Goal: Task Accomplishment & Management: Complete application form

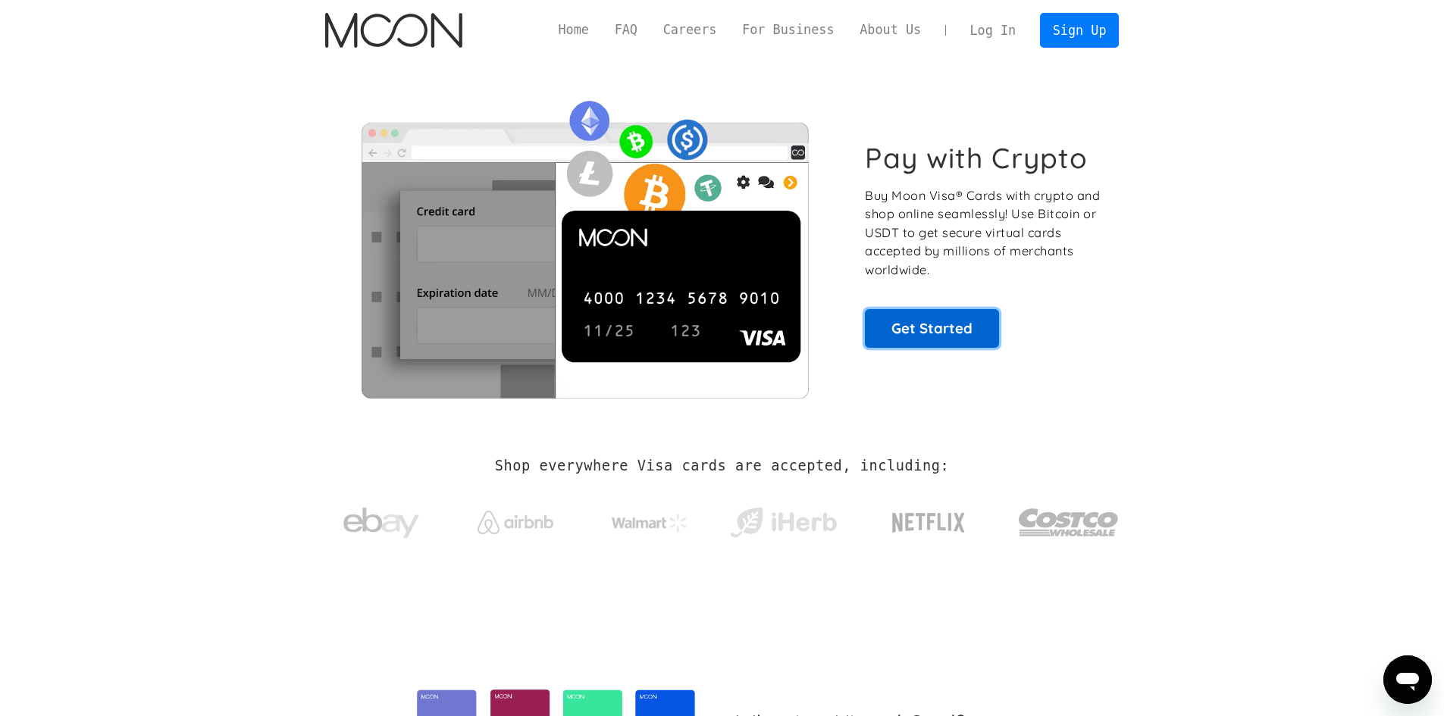
click at [951, 329] on link "Get Started" at bounding box center [932, 328] width 134 height 38
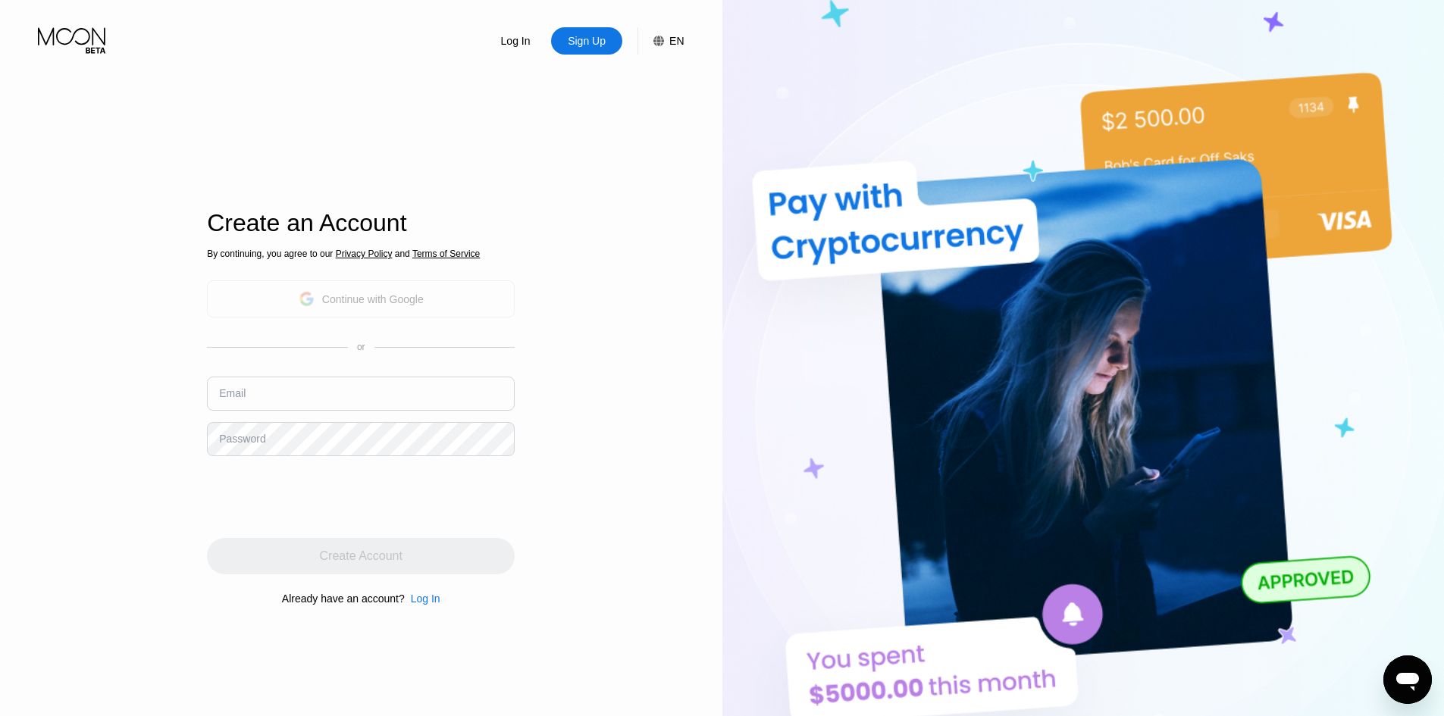
click at [425, 307] on div "Continue with Google" at bounding box center [361, 298] width 308 height 37
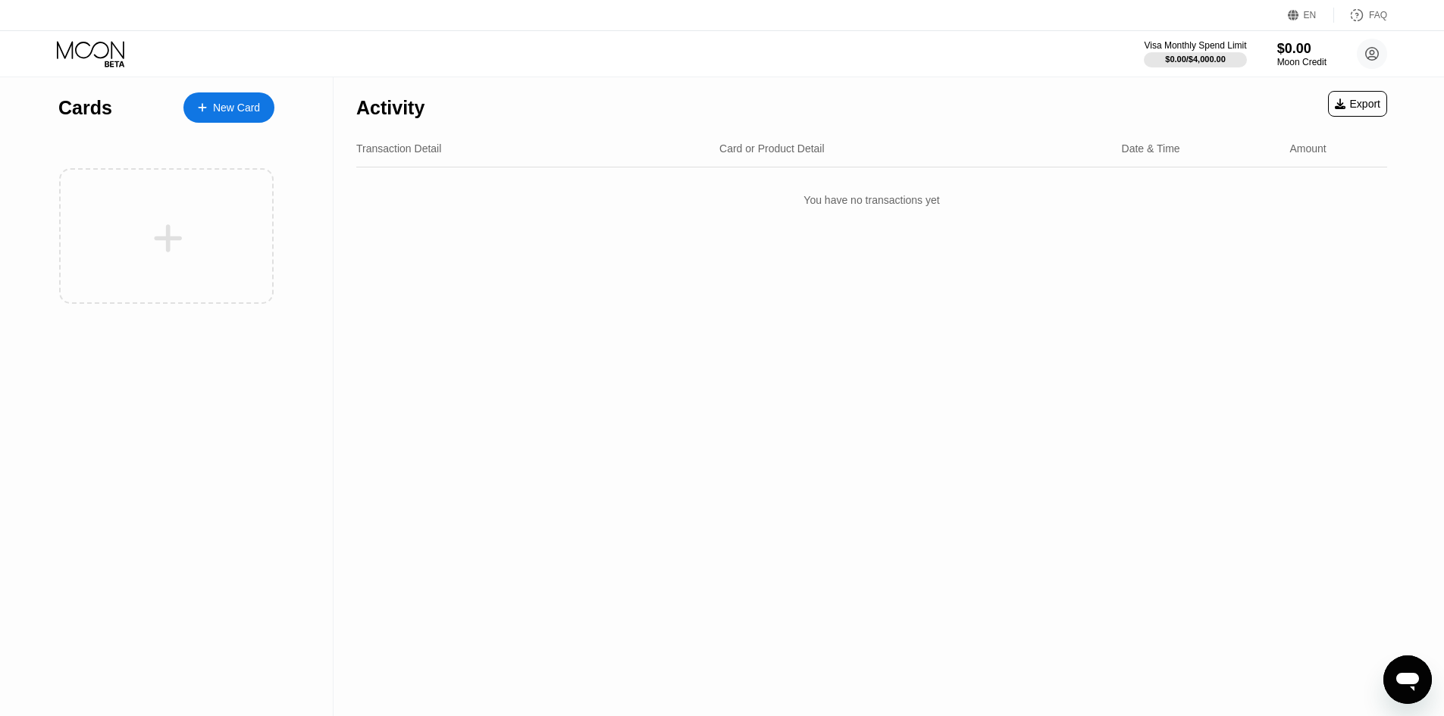
click at [213, 117] on div "New Card" at bounding box center [228, 107] width 91 height 30
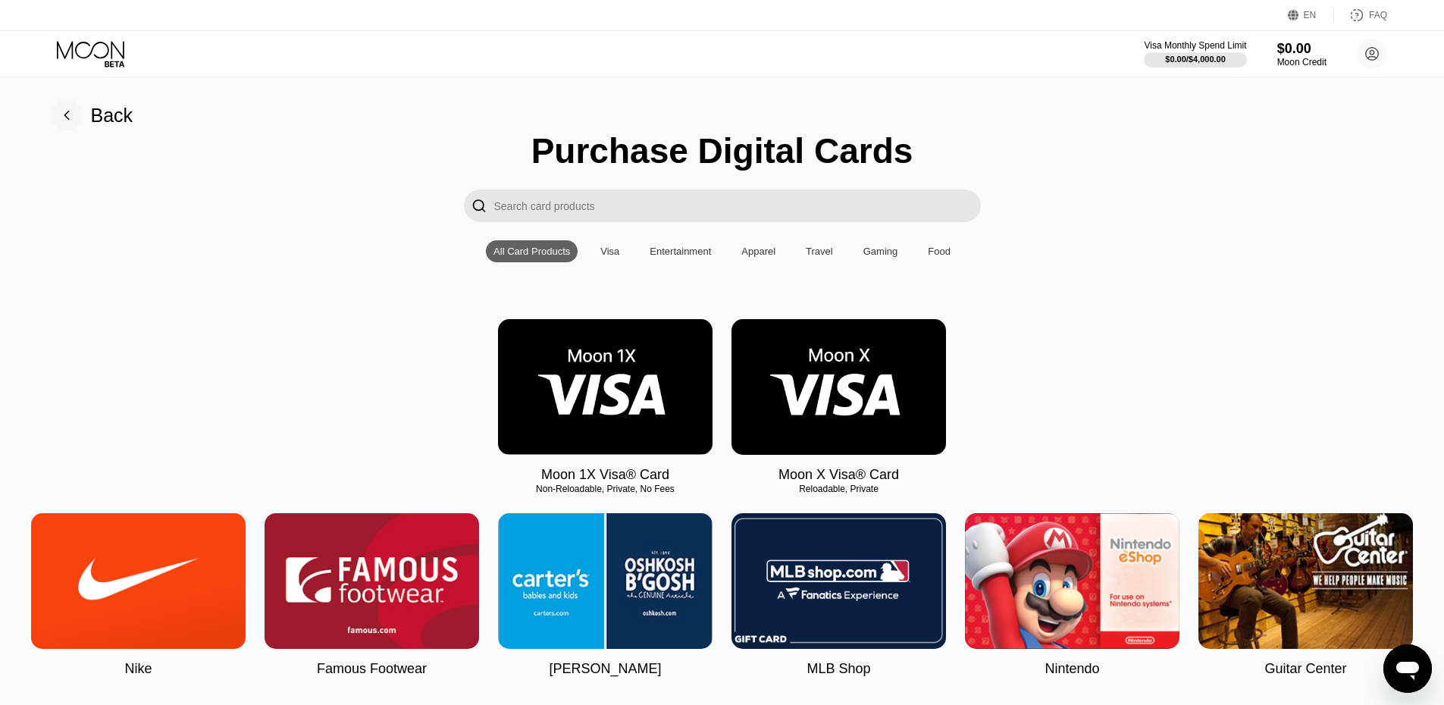
click at [848, 368] on img at bounding box center [839, 387] width 215 height 136
